Goal: Transaction & Acquisition: Purchase product/service

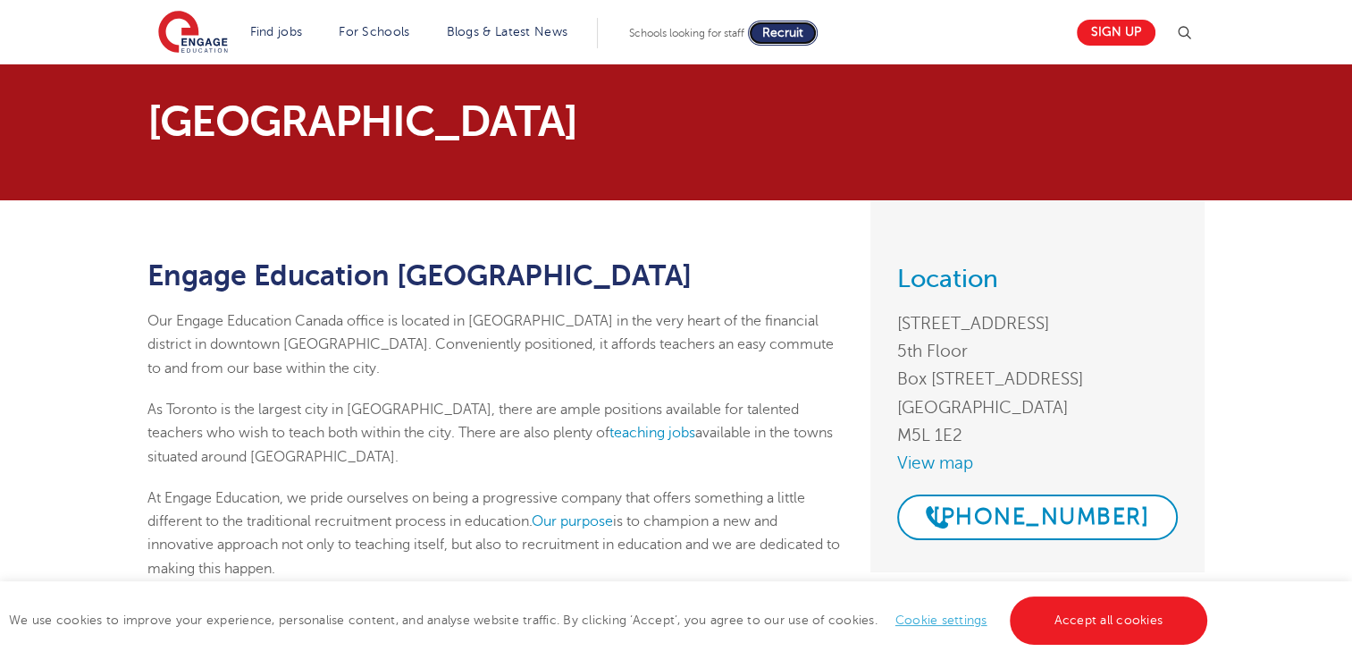
click at [801, 29] on span "Recruit" at bounding box center [782, 32] width 41 height 13
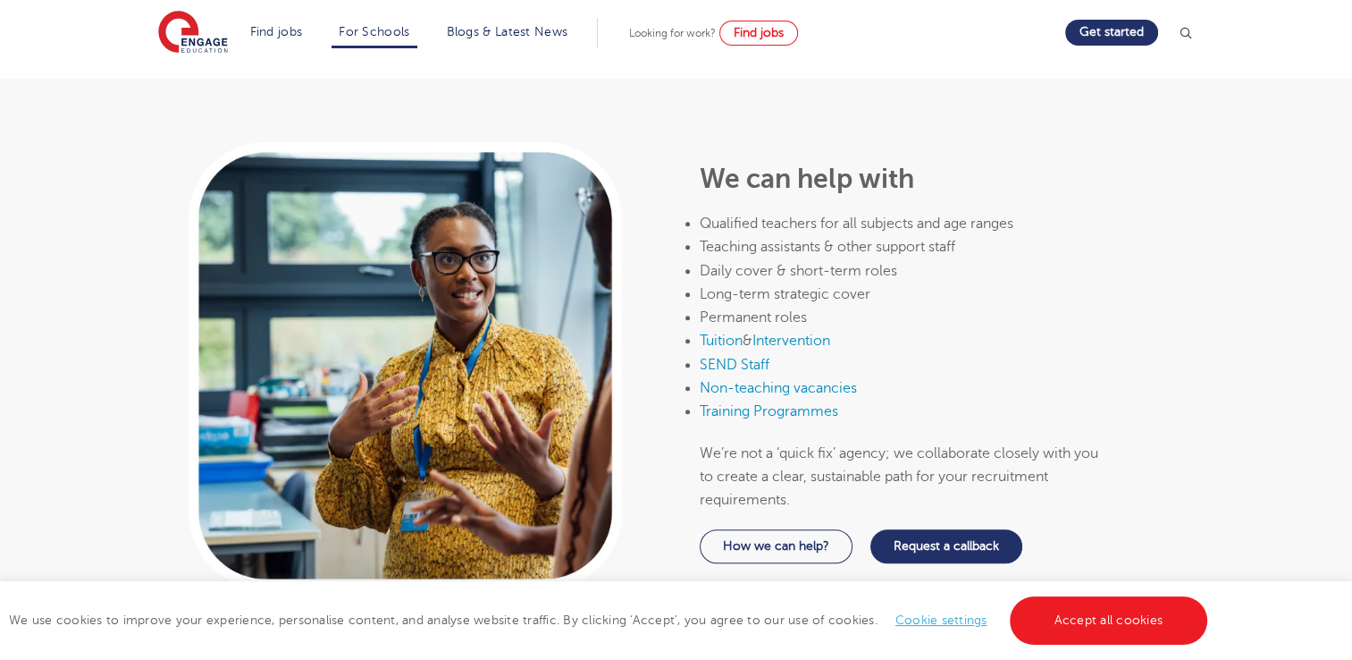
scroll to position [922, 0]
click at [864, 447] on p "We’re not a ‘quick fix’ agency; we collaborate closely with you to create a cle…" at bounding box center [899, 476] width 399 height 71
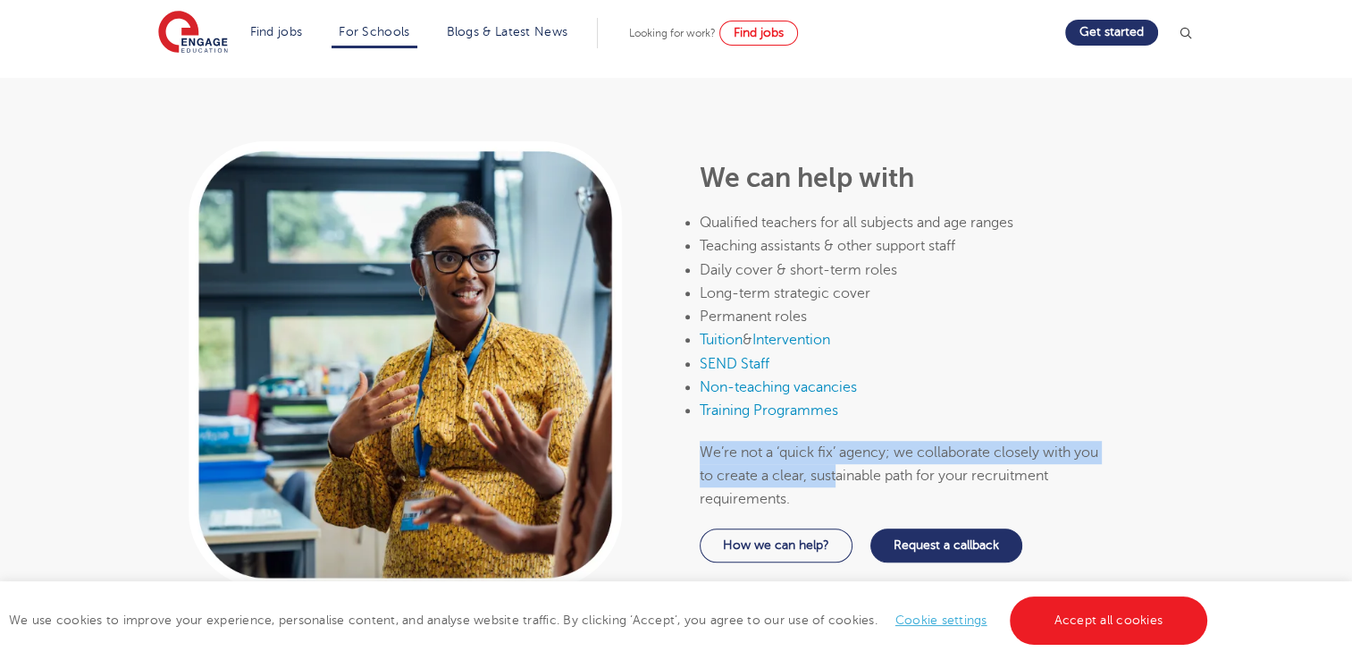
drag, startPoint x: 864, startPoint y: 447, endPoint x: 849, endPoint y: 388, distance: 60.9
click at [849, 388] on div "We can help with Qualified teachers for all subjects and age ranges Teaching as…" at bounding box center [899, 337] width 399 height 348
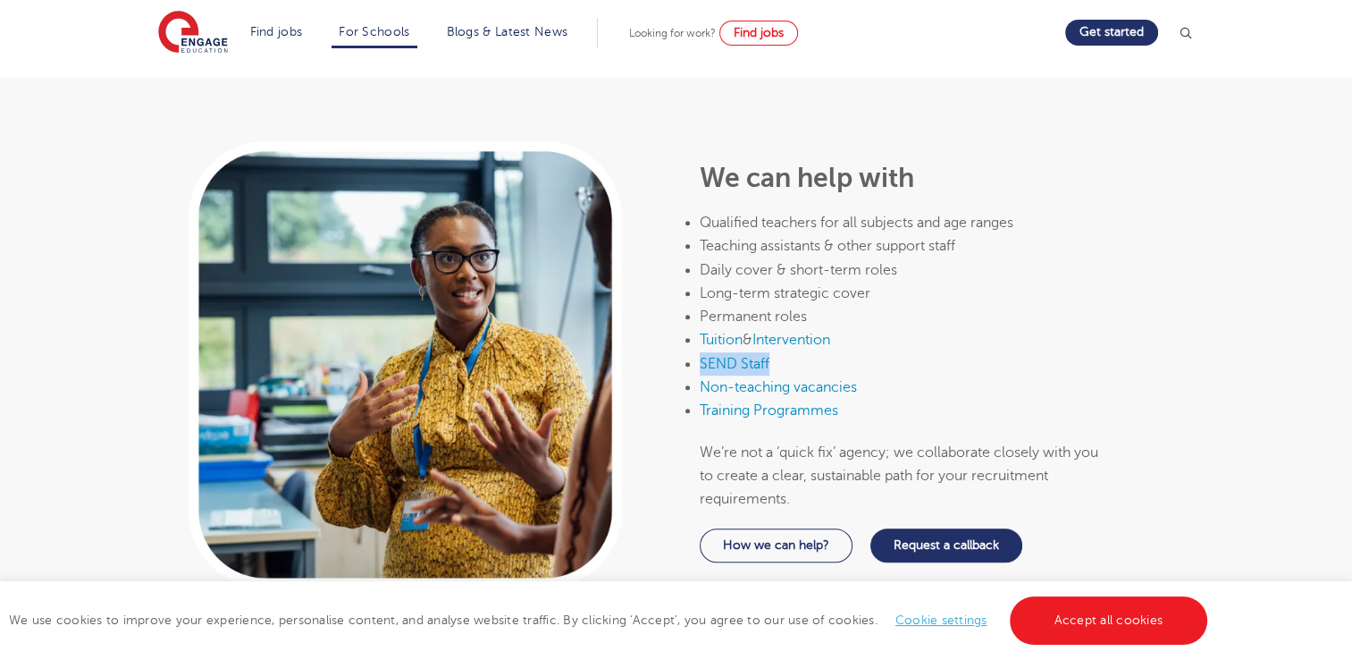
drag, startPoint x: 849, startPoint y: 388, endPoint x: 921, endPoint y: 330, distance: 92.1
click at [921, 330] on ul "Qualified teachers for all subjects and age ranges Teaching assistants & other …" at bounding box center [899, 317] width 399 height 212
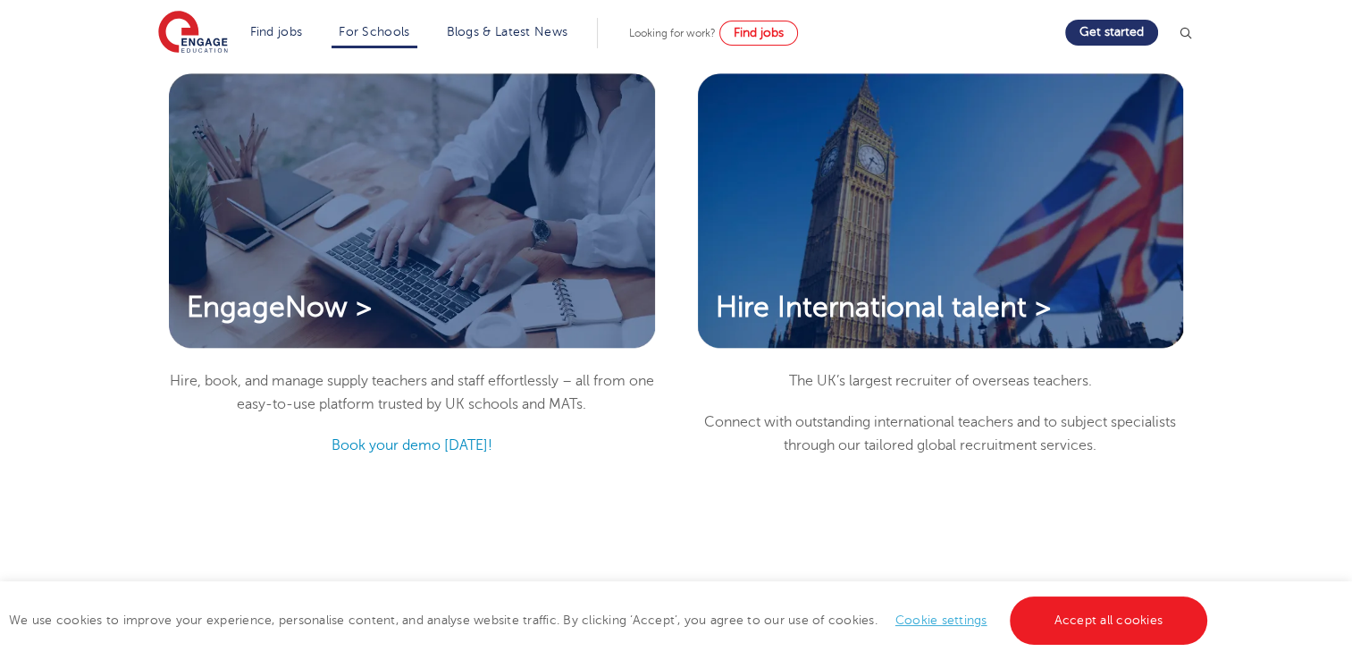
scroll to position [1562, 0]
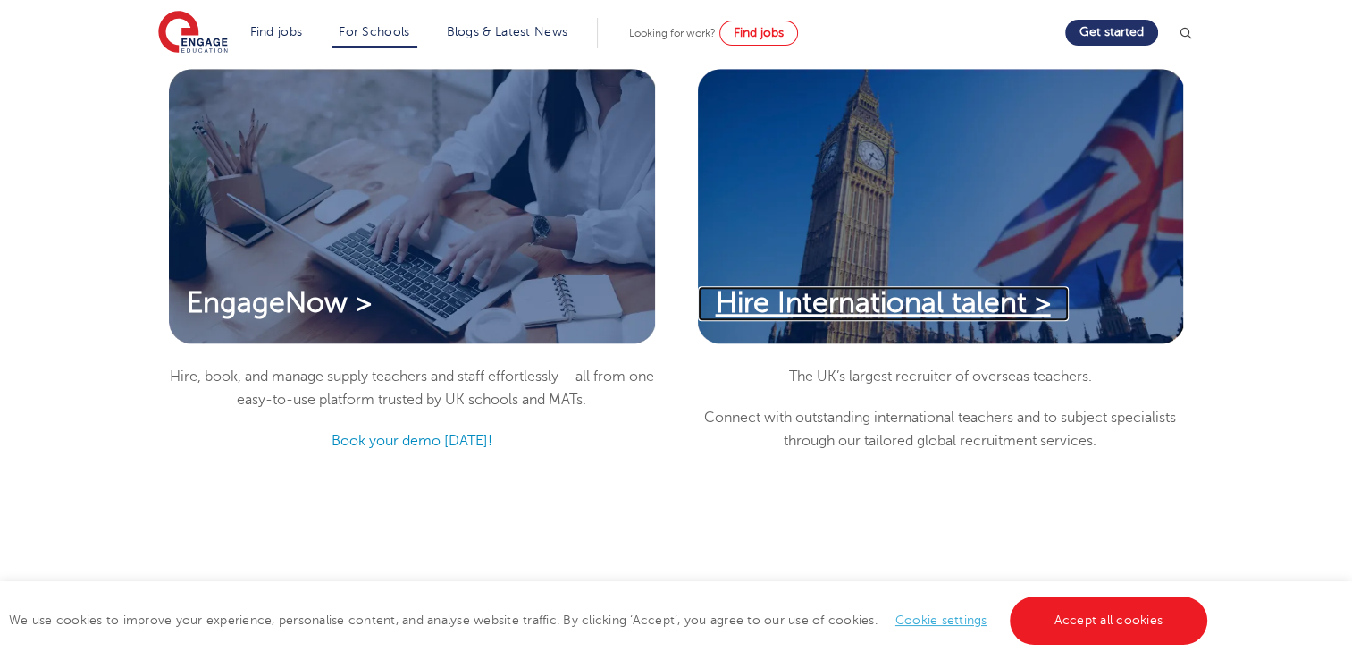
click at [903, 287] on span "Hire International talent >" at bounding box center [883, 302] width 335 height 31
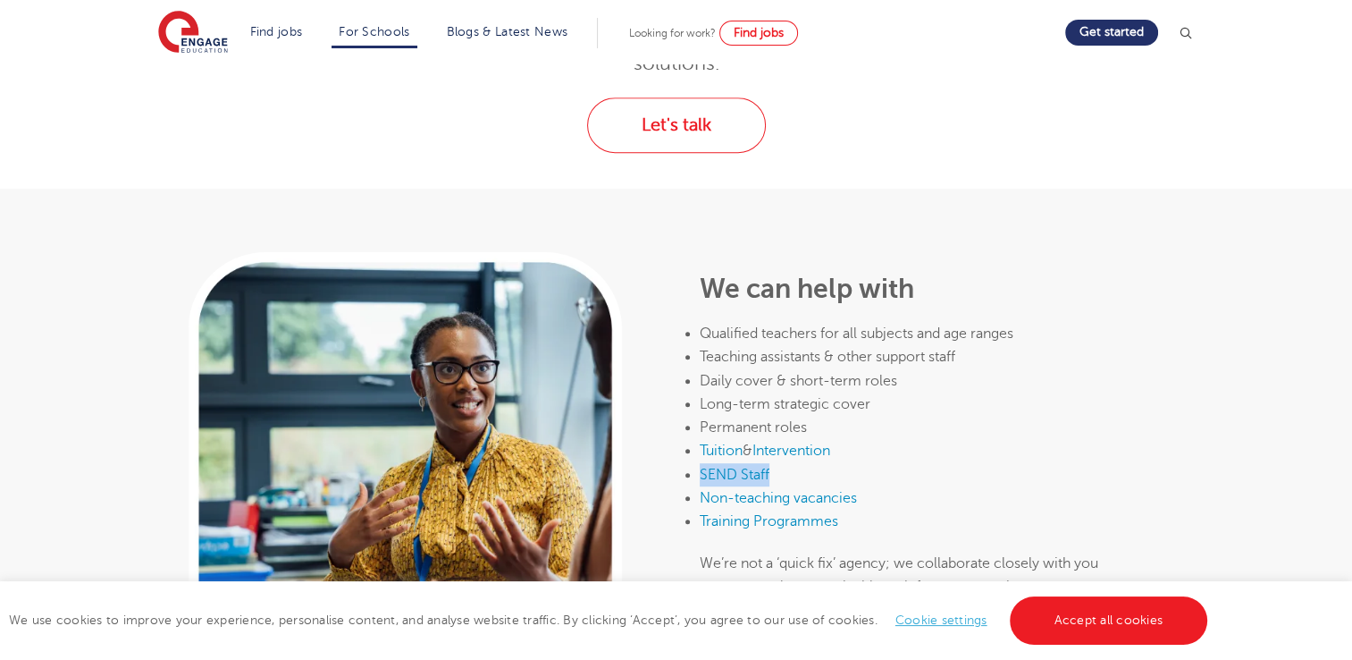
scroll to position [811, 0]
click at [927, 463] on li "SEND Staff" at bounding box center [899, 474] width 399 height 23
click at [776, 26] on span "Find jobs" at bounding box center [759, 32] width 50 height 13
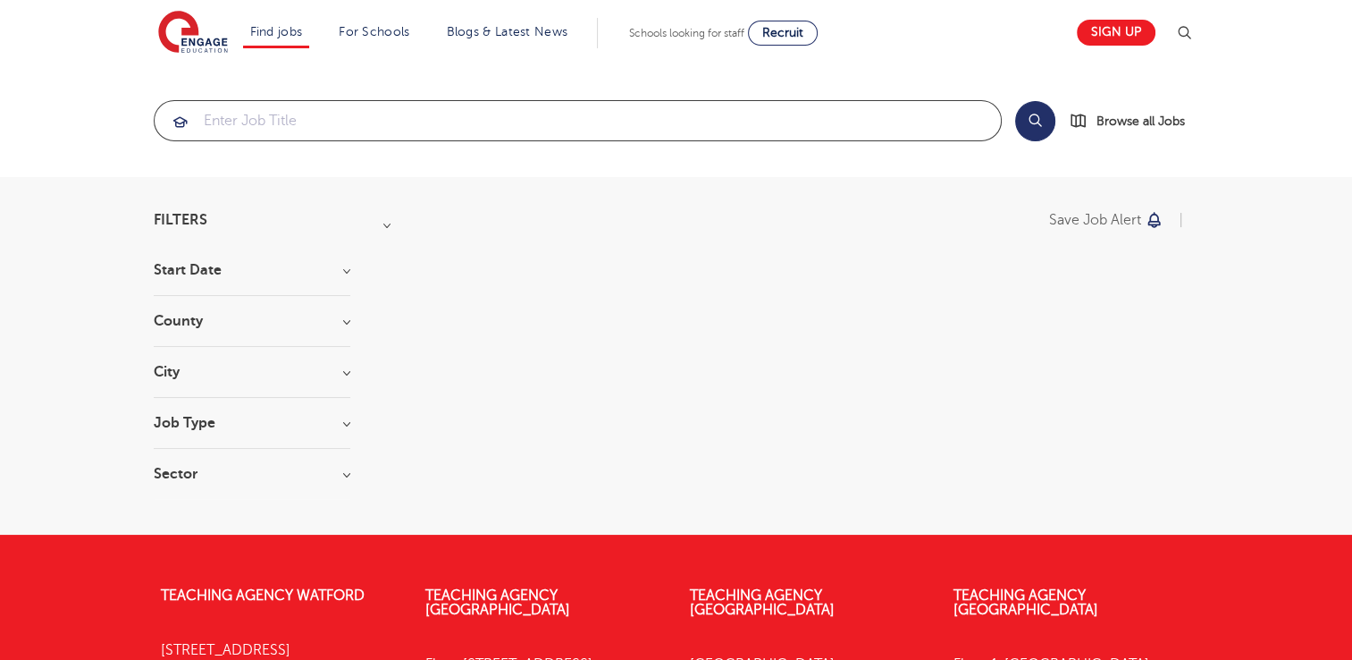
click at [421, 115] on input "search" at bounding box center [578, 120] width 846 height 39
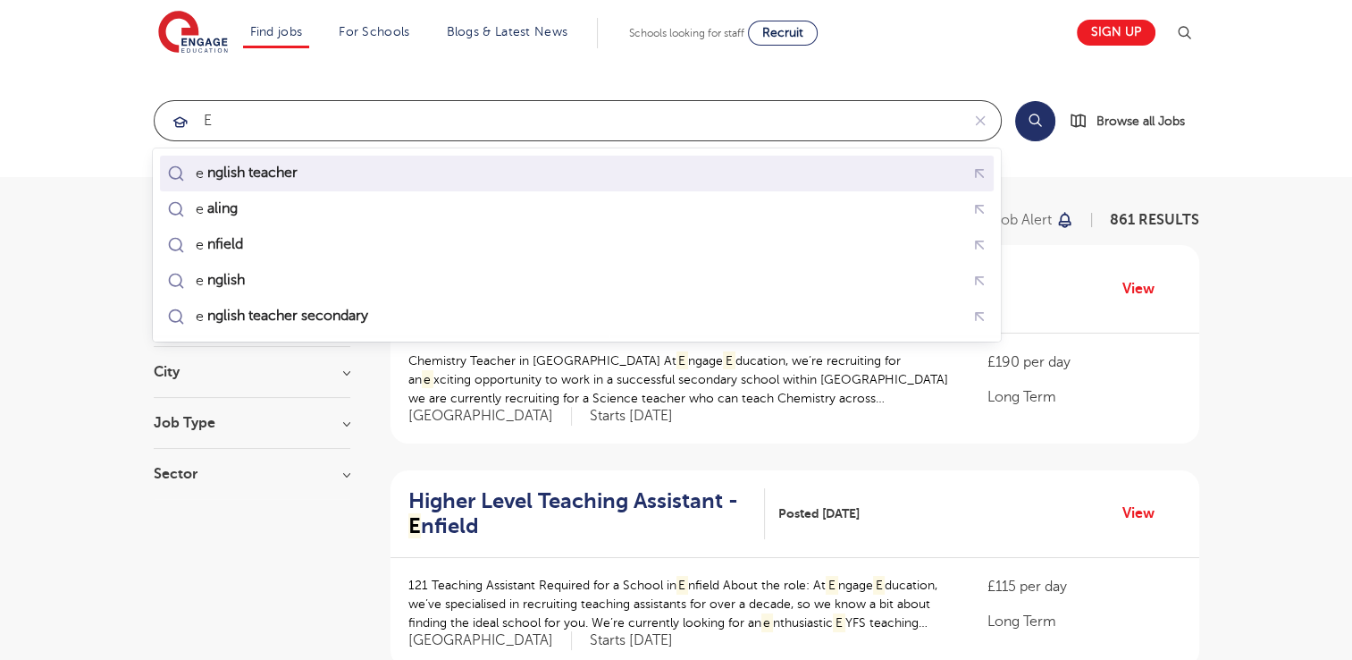
click at [281, 167] on mark "nglish teacher" at bounding box center [252, 172] width 96 height 21
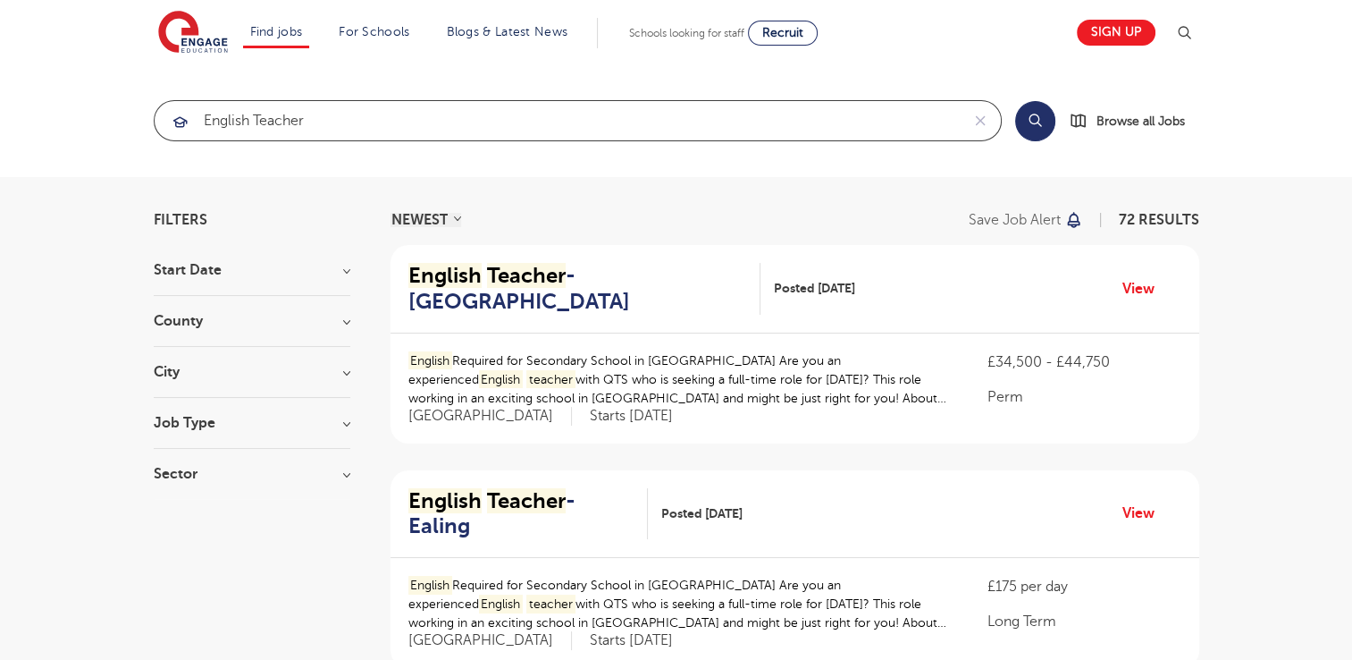
type input "english teacher"
click at [1037, 120] on button "Search" at bounding box center [1035, 121] width 40 height 40
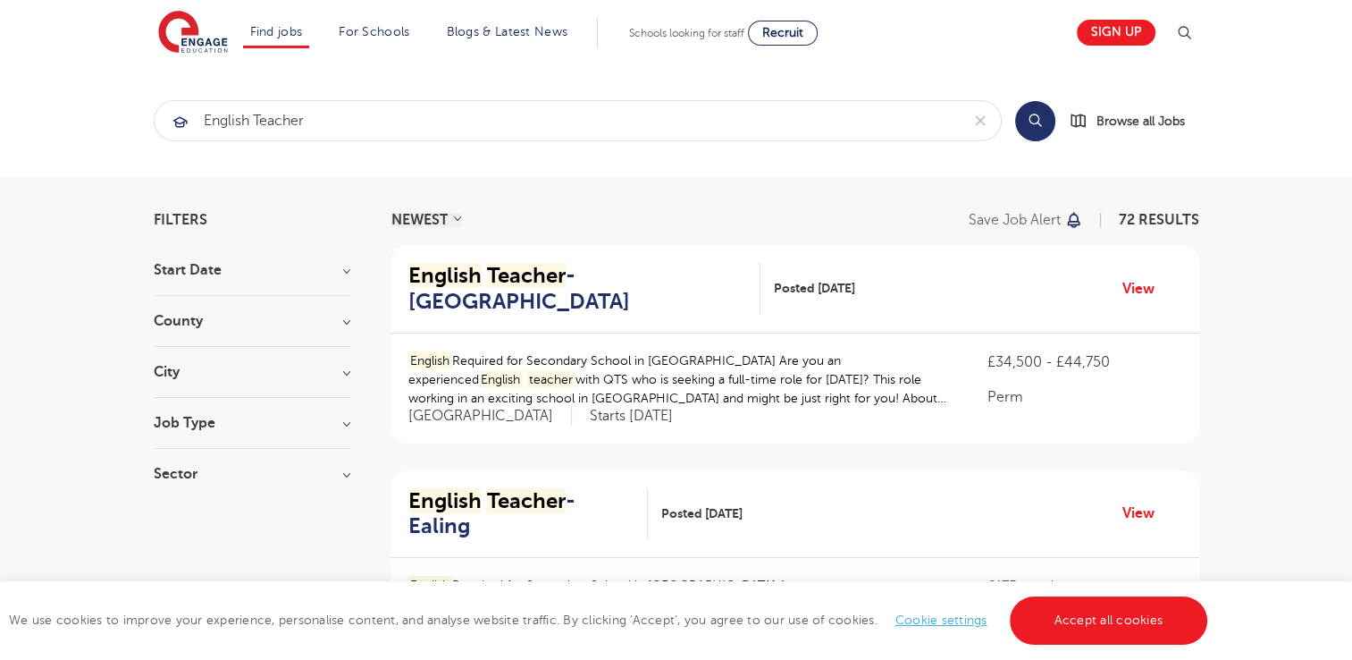
click at [344, 321] on h3 "County" at bounding box center [252, 321] width 197 height 14
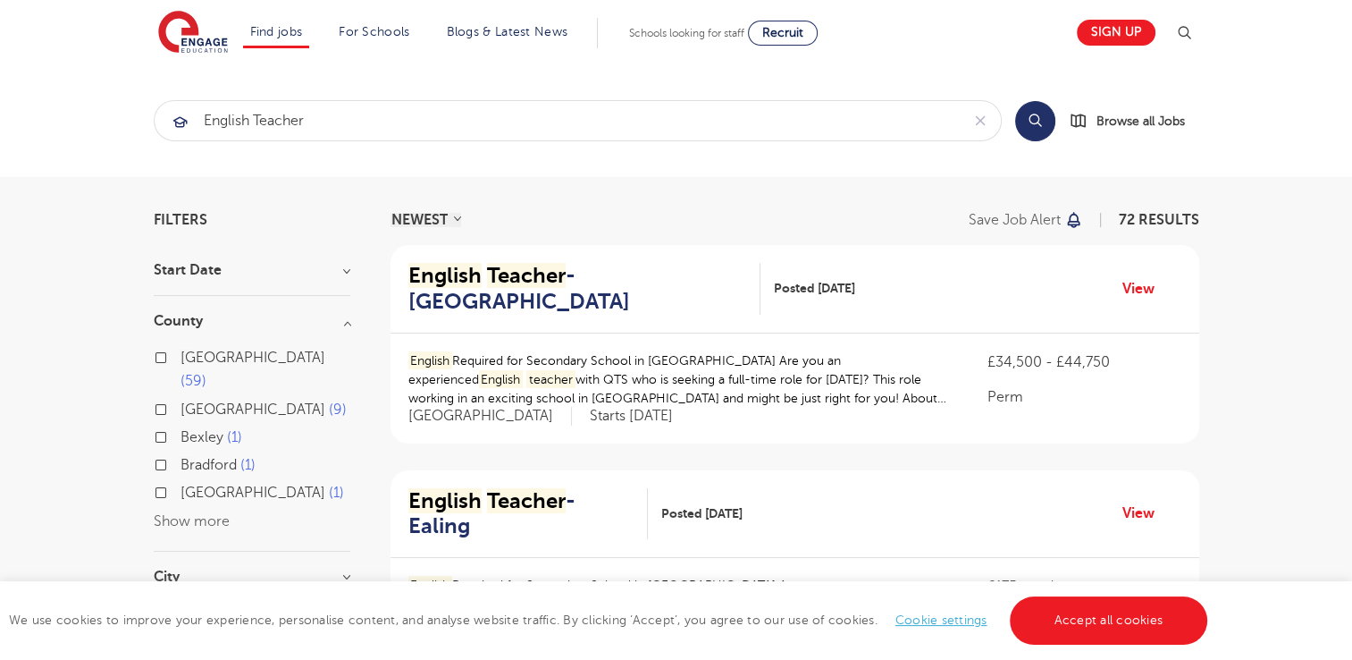
click at [217, 513] on button "Show more" at bounding box center [192, 521] width 76 height 16
